Goal: Find specific page/section: Find specific page/section

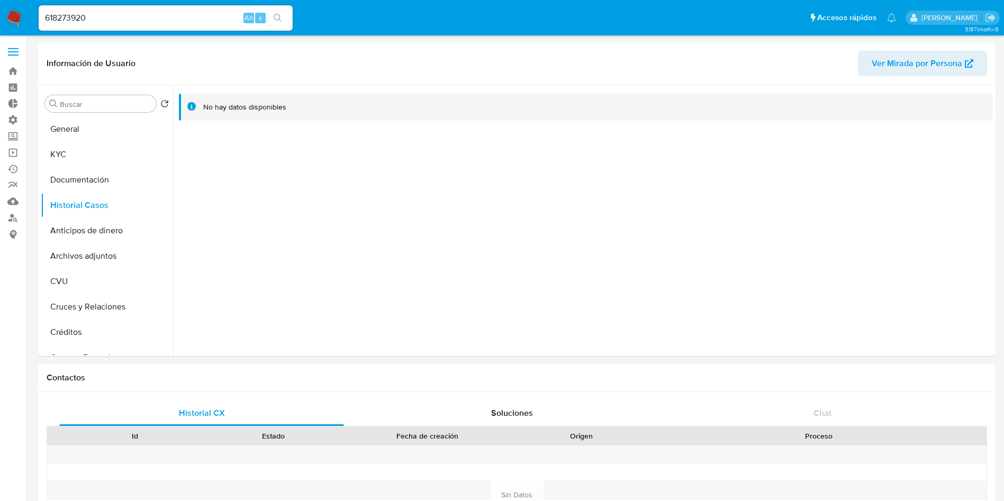
select select "10"
click at [14, 220] on link "Buscador de personas" at bounding box center [63, 218] width 126 height 16
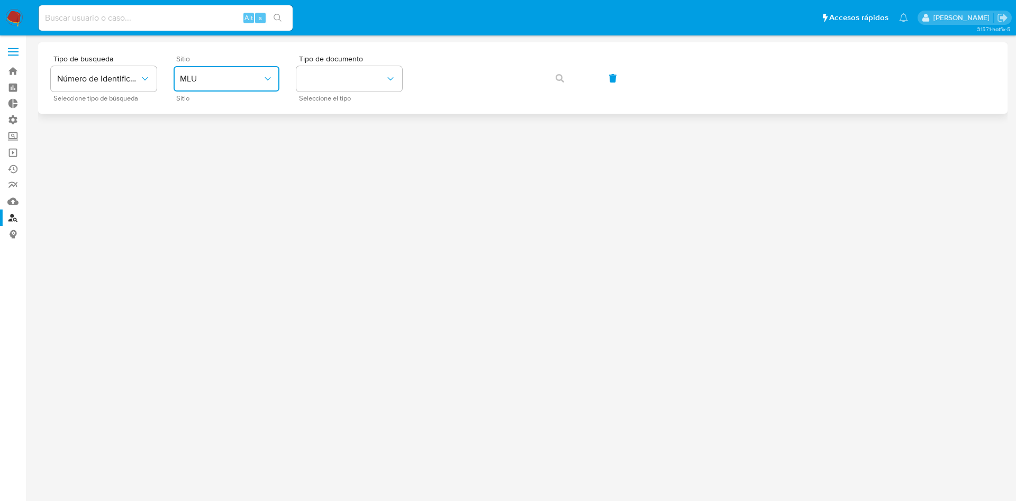
drag, startPoint x: 239, startPoint y: 79, endPoint x: 237, endPoint y: 86, distance: 7.4
click at [239, 80] on span "MLU" at bounding box center [221, 79] width 83 height 11
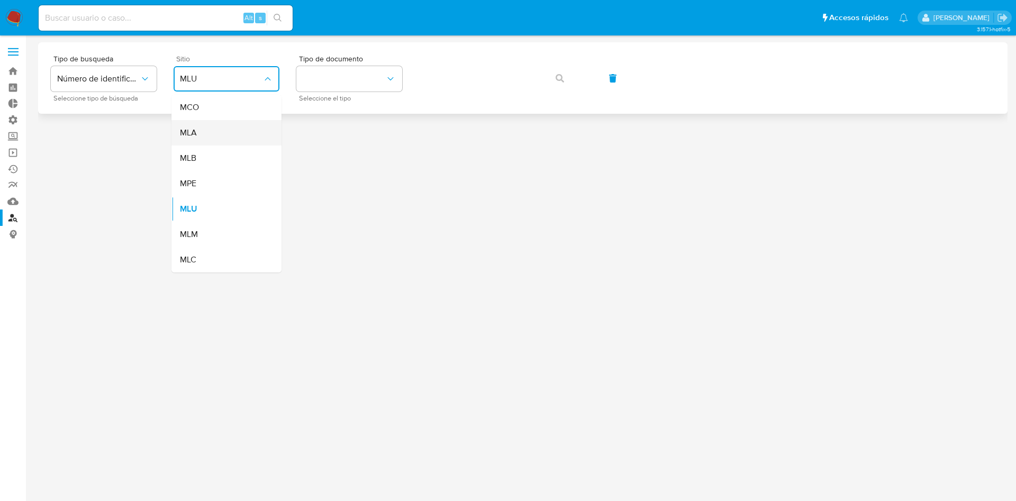
click at [212, 139] on div "MLA" at bounding box center [223, 132] width 87 height 25
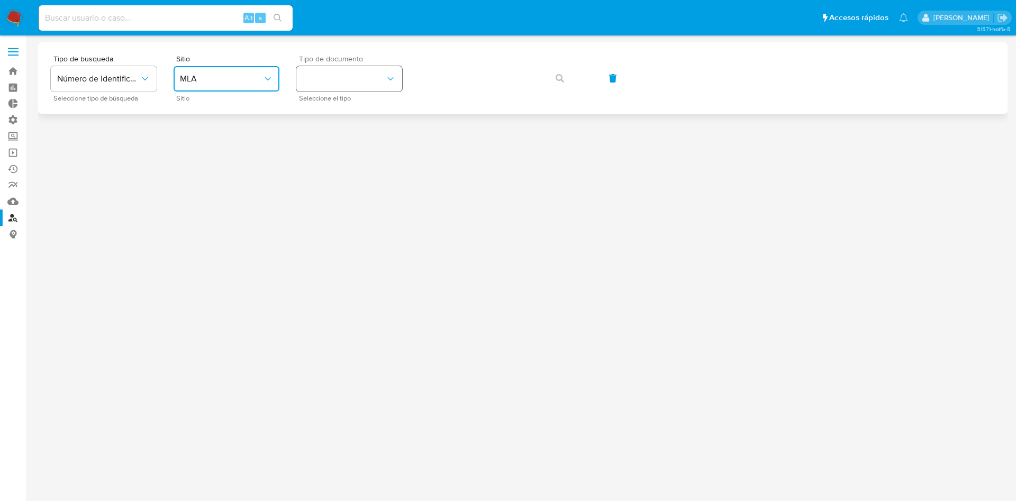
click at [343, 76] on button "identificationType" at bounding box center [349, 78] width 106 height 25
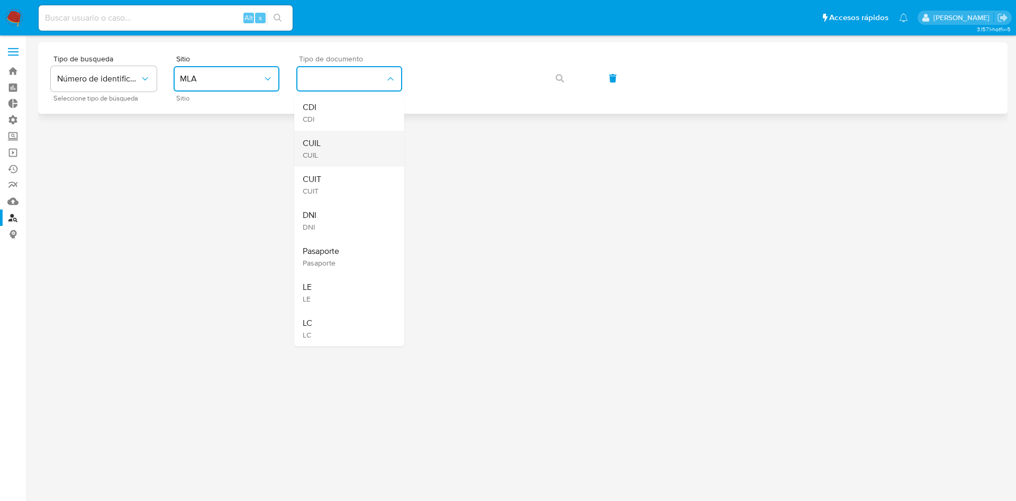
click at [342, 137] on div "CUIL CUIL" at bounding box center [346, 149] width 87 height 36
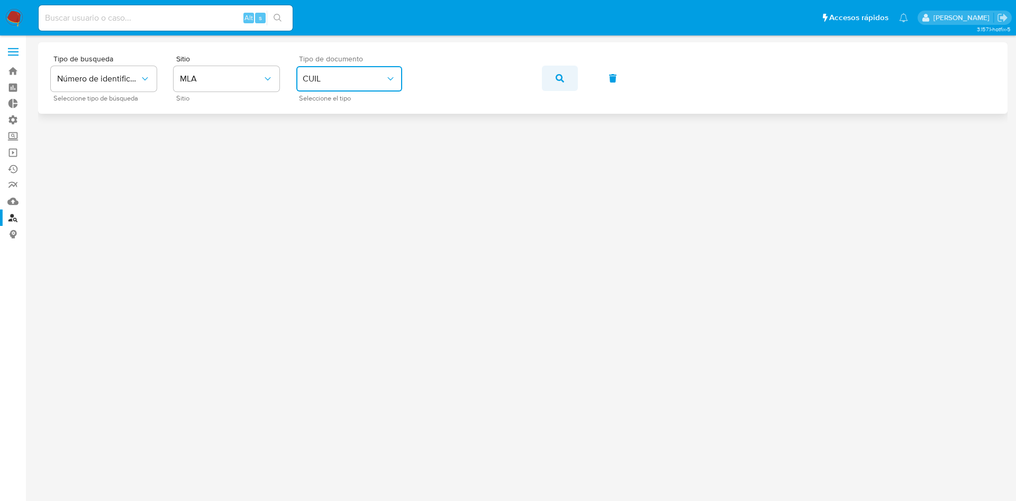
click at [550, 79] on button "button" at bounding box center [560, 78] width 36 height 25
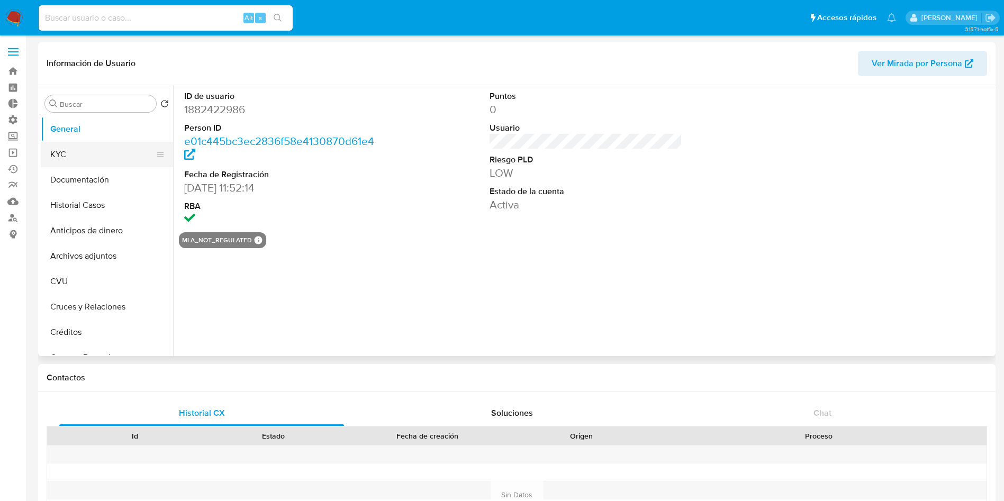
select select "10"
click at [127, 148] on button "KYC" at bounding box center [103, 154] width 124 height 25
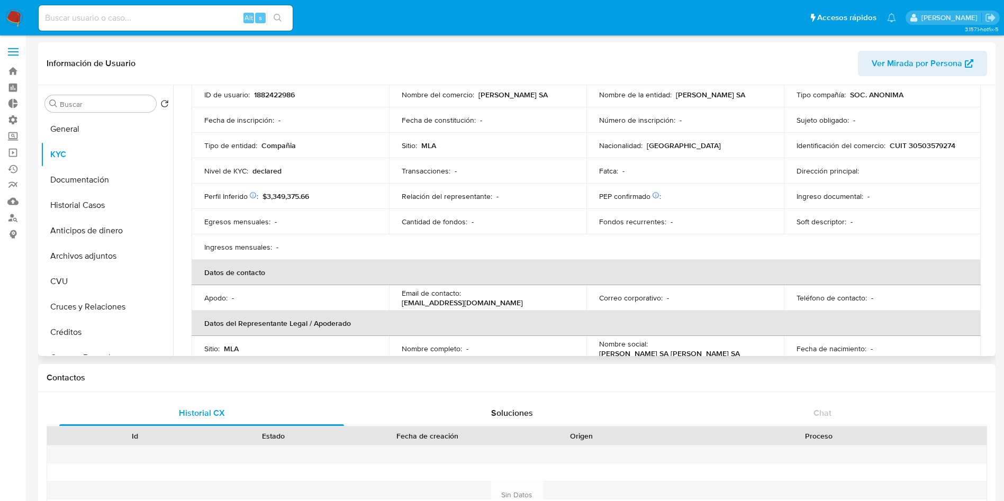
click at [558, 257] on table "Información de empresa ID de usuario : 1882422986 Nombre del comercio : CYRE SA…" at bounding box center [586, 285] width 789 height 457
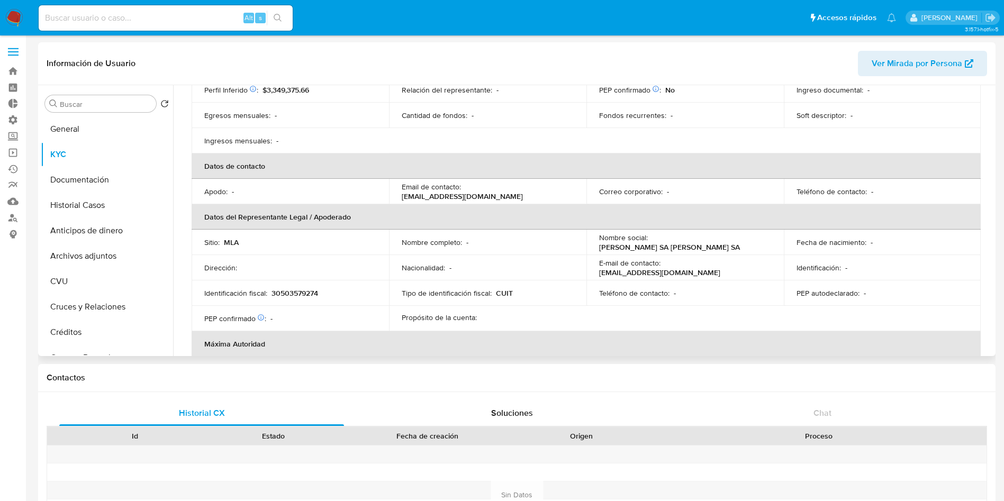
scroll to position [397, 0]
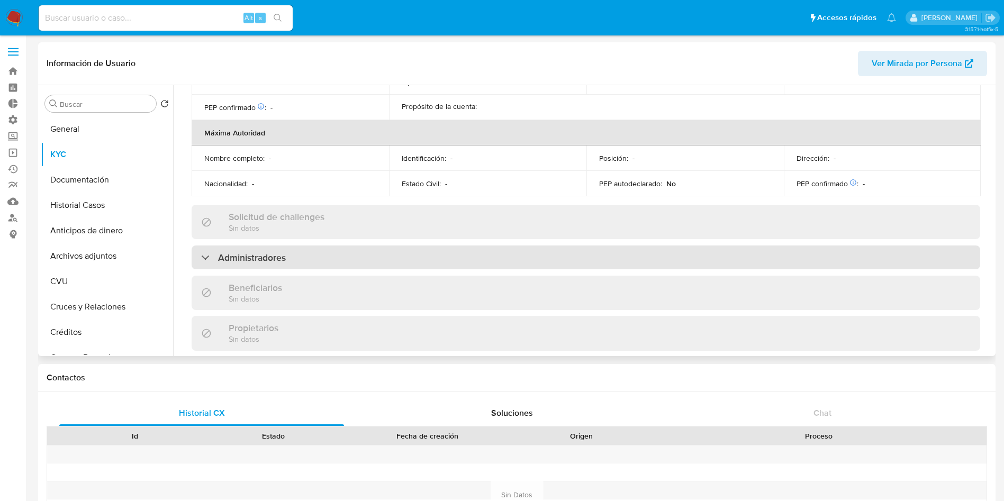
click at [312, 259] on div "Administradores" at bounding box center [586, 258] width 789 height 24
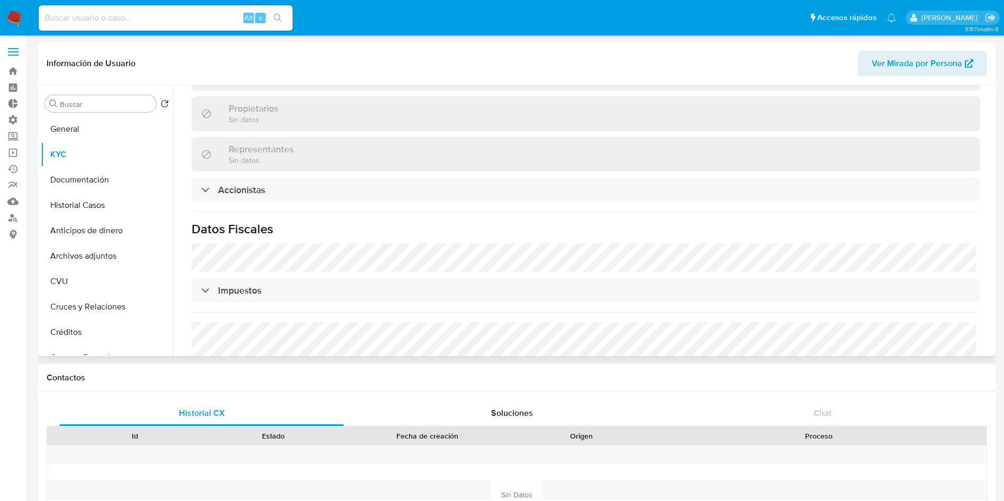
scroll to position [715, 0]
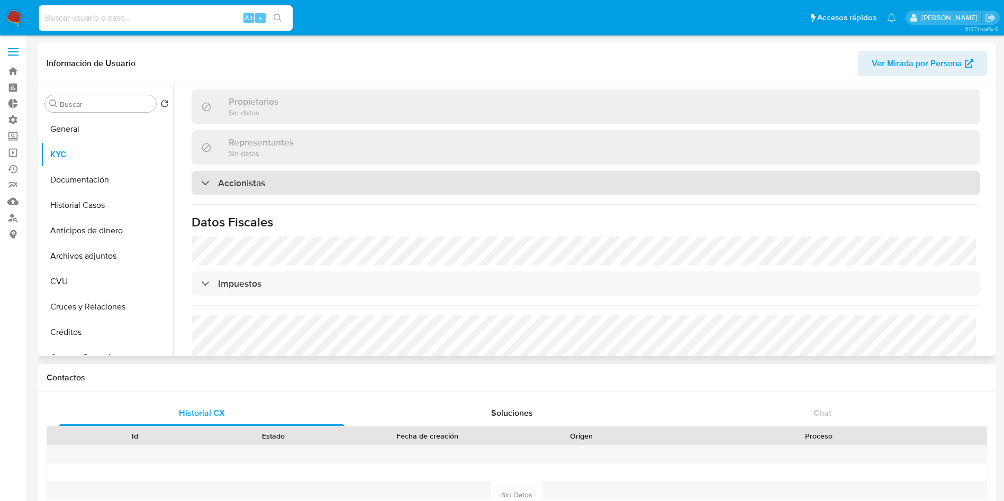
click at [280, 184] on div "Accionistas" at bounding box center [586, 183] width 789 height 24
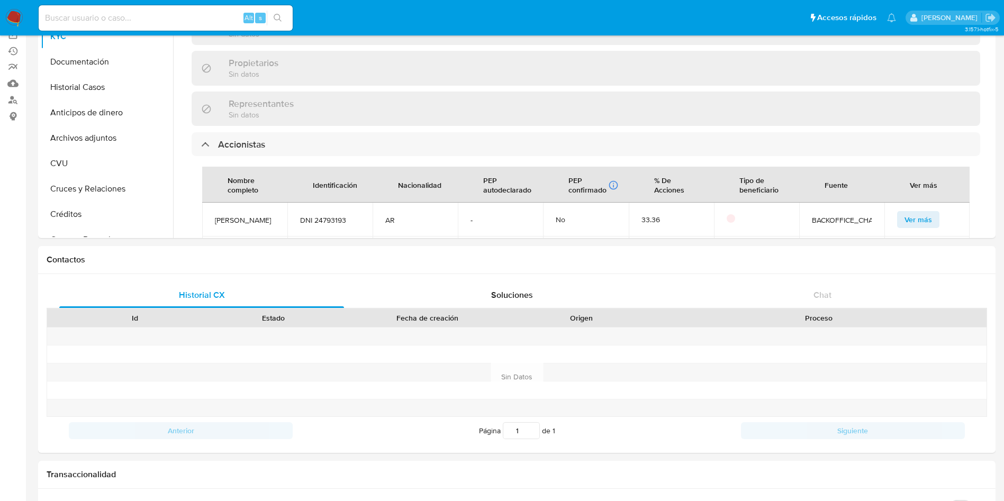
scroll to position [134, 0]
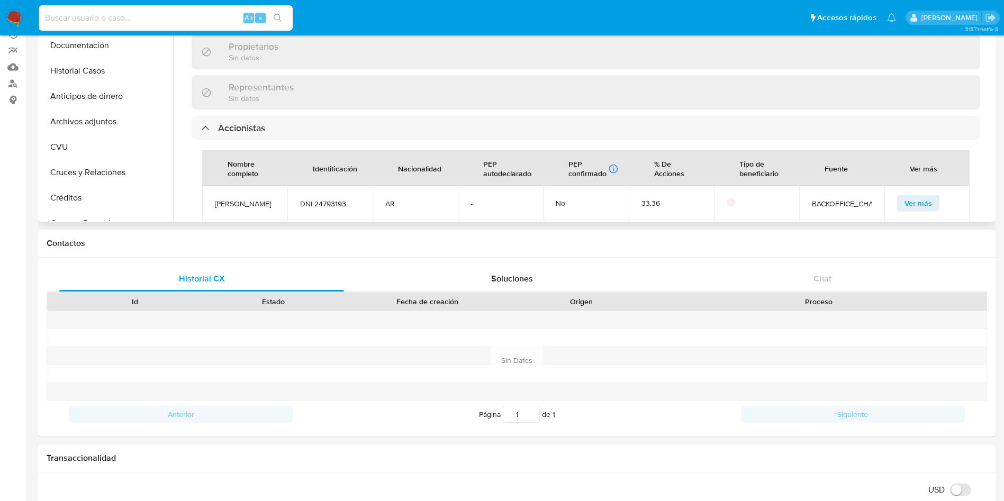
drag, startPoint x: 994, startPoint y: 126, endPoint x: 995, endPoint y: 132, distance: 5.8
click at [995, 132] on div "Buscar Volver al orden por defecto General KYC Documentación Historial Casos An…" at bounding box center [517, 86] width 958 height 271
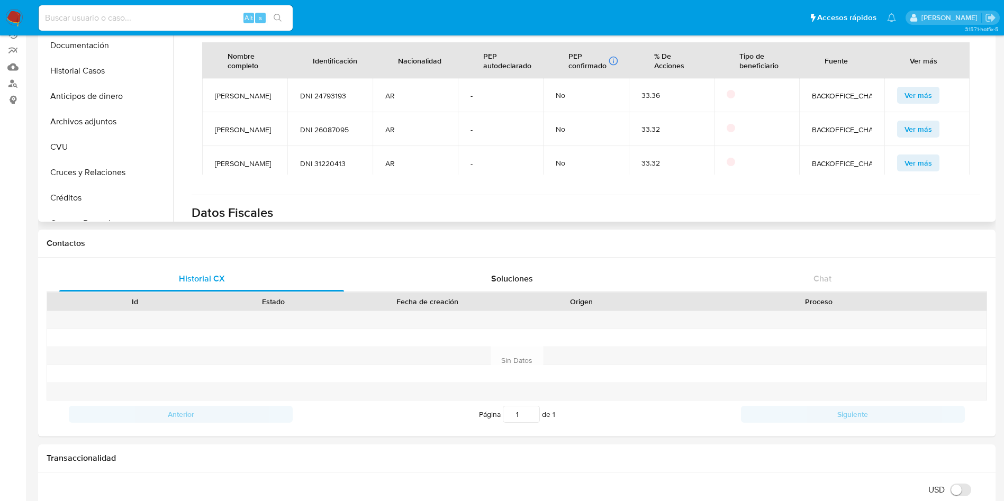
scroll to position [746, 0]
drag, startPoint x: 960, startPoint y: 98, endPoint x: 923, endPoint y: 104, distance: 37.5
click at [960, 104] on td "Ver más" at bounding box center [927, 93] width 85 height 34
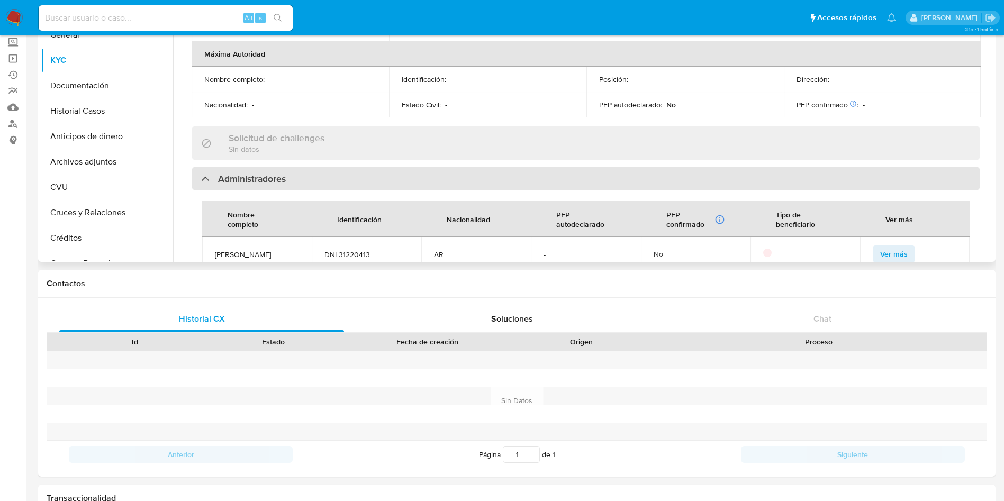
scroll to position [349, 0]
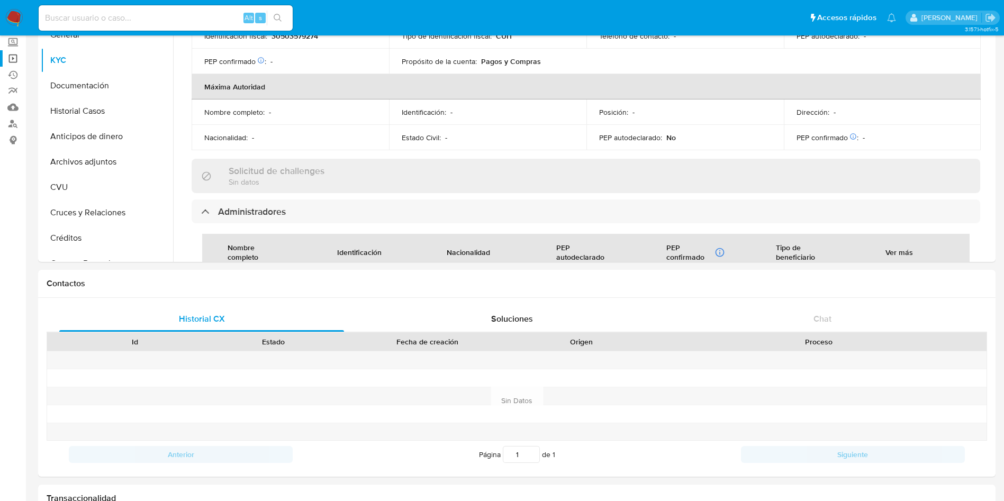
click at [21, 56] on link "Operaciones masivas" at bounding box center [63, 58] width 126 height 16
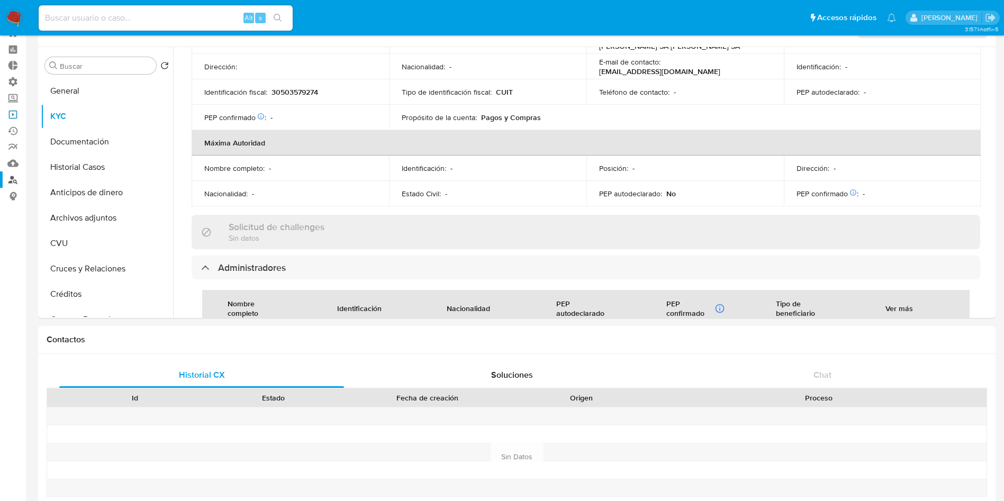
scroll to position [15, 0]
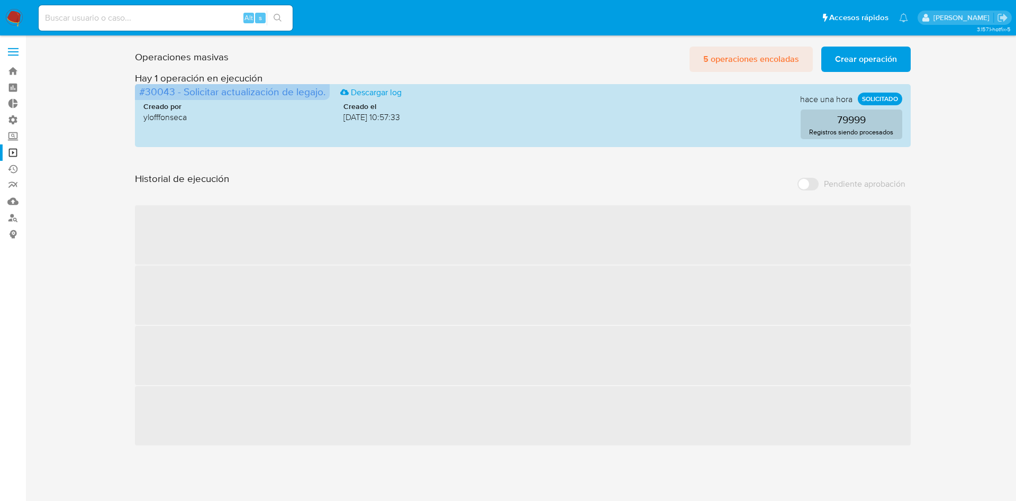
click at [767, 56] on span "5 operaciones encoladas" at bounding box center [752, 59] width 96 height 23
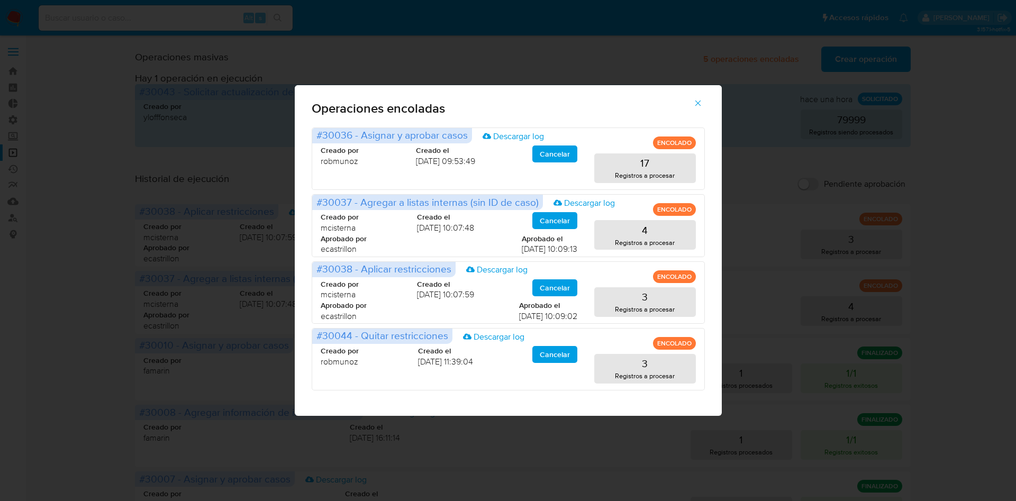
click at [698, 105] on icon "button" at bounding box center [698, 103] width 10 height 10
